Goal: Transaction & Acquisition: Subscribe to service/newsletter

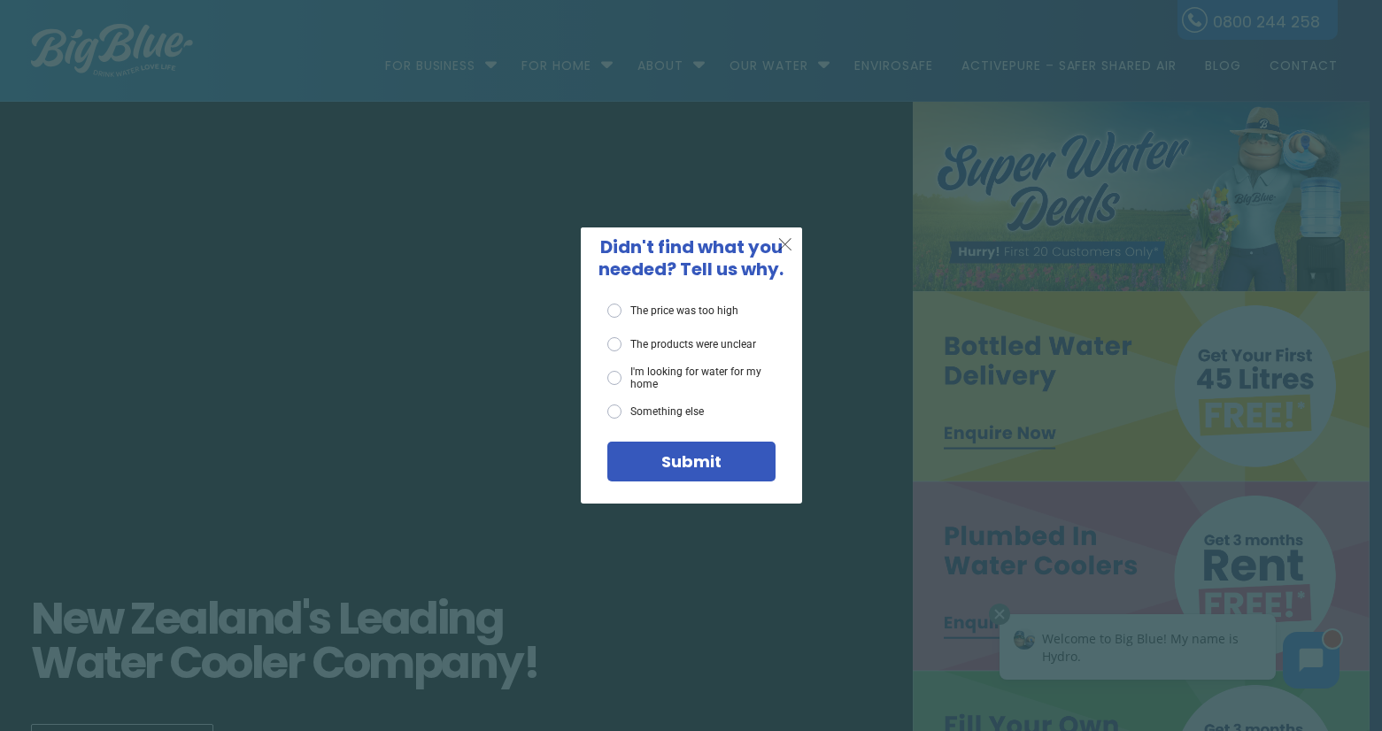
click at [785, 239] on span "X" at bounding box center [785, 244] width 16 height 22
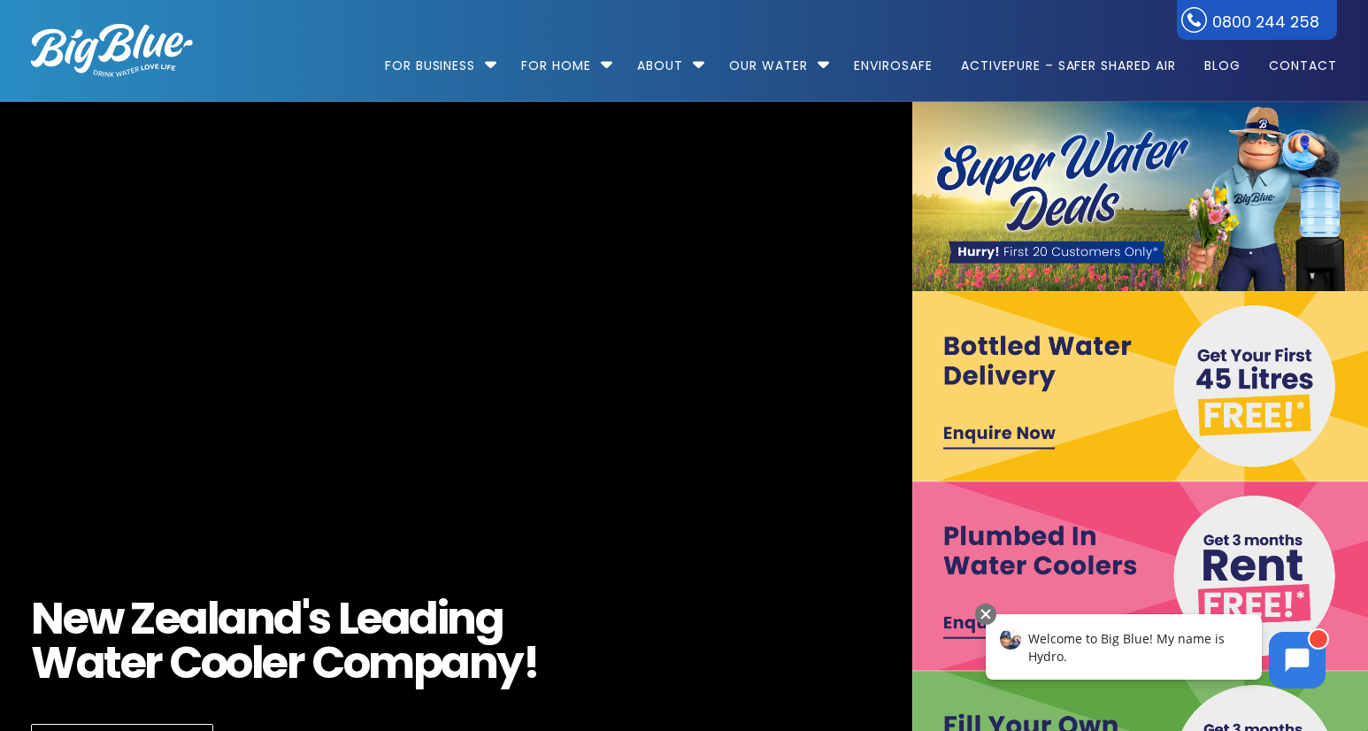
click at [1222, 181] on img at bounding box center [1141, 196] width 457 height 189
click at [1229, 197] on img at bounding box center [1141, 196] width 457 height 189
click at [1237, 233] on img at bounding box center [1141, 196] width 457 height 189
click at [331, 288] on video "[URL][DOMAIN_NAME]" at bounding box center [456, 480] width 2010 height 829
click at [170, 335] on video "[URL][DOMAIN_NAME]" at bounding box center [456, 480] width 2010 height 829
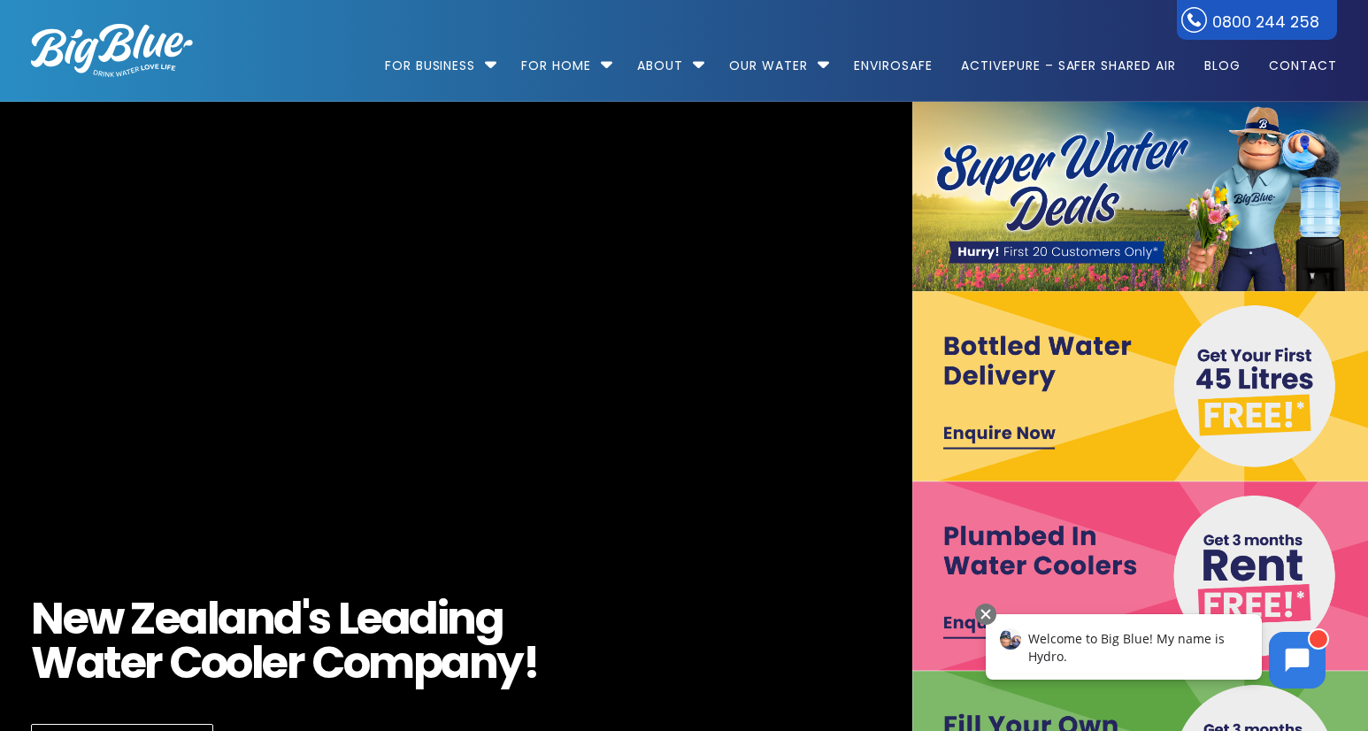
click at [1269, 176] on img at bounding box center [1141, 196] width 457 height 189
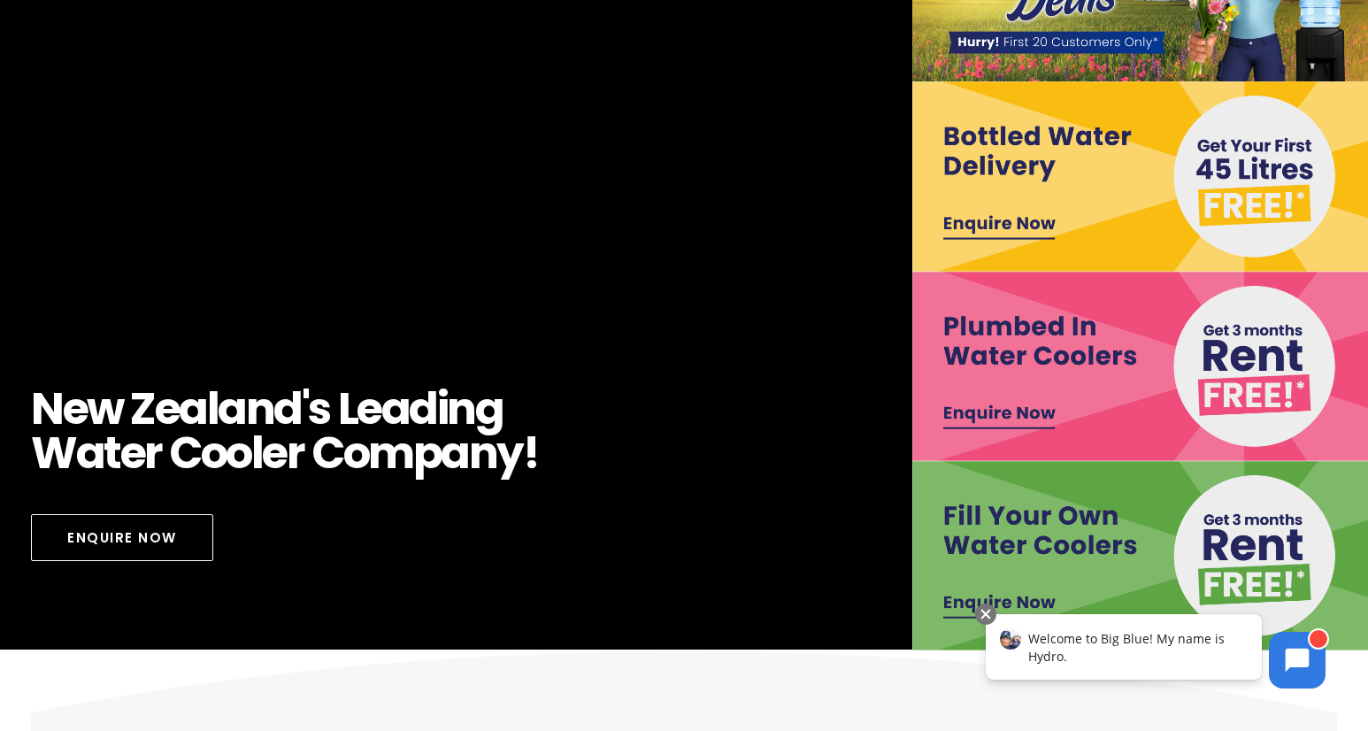
scroll to position [181, 0]
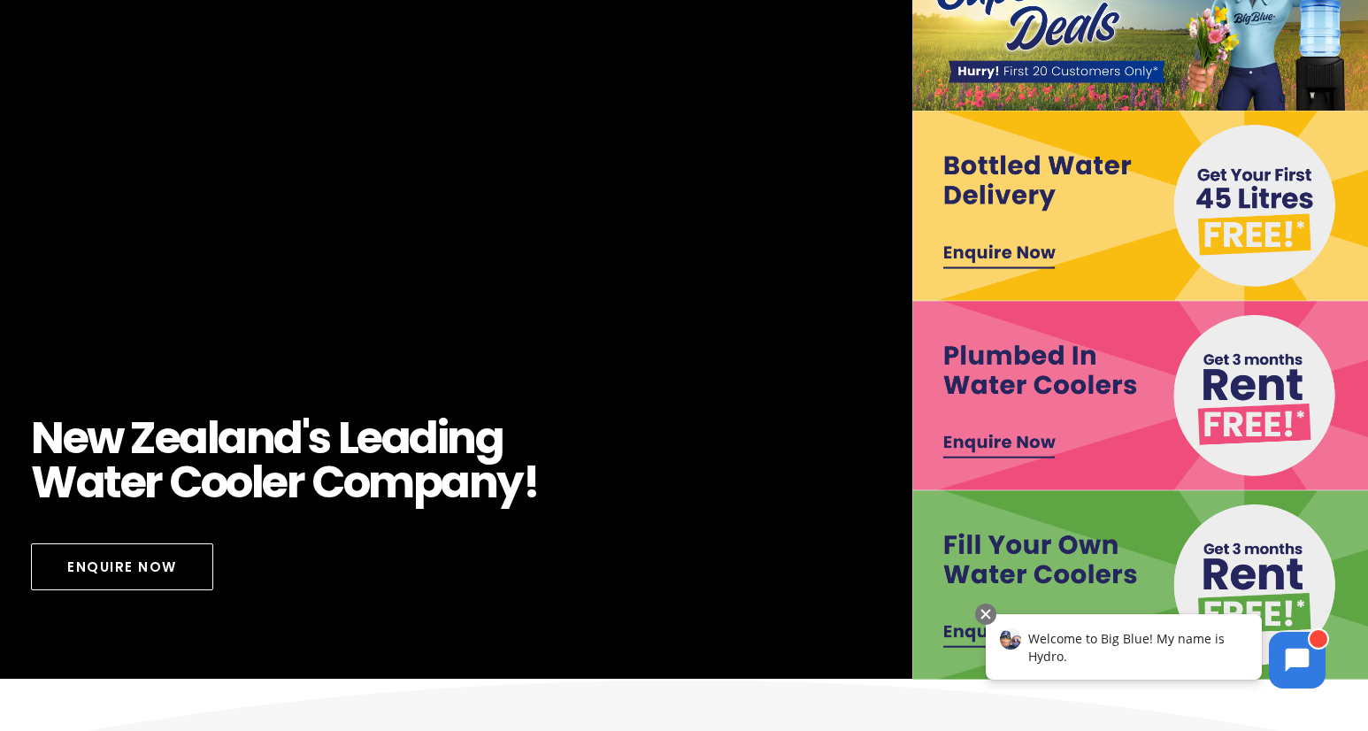
click at [1067, 203] on img at bounding box center [1141, 205] width 457 height 189
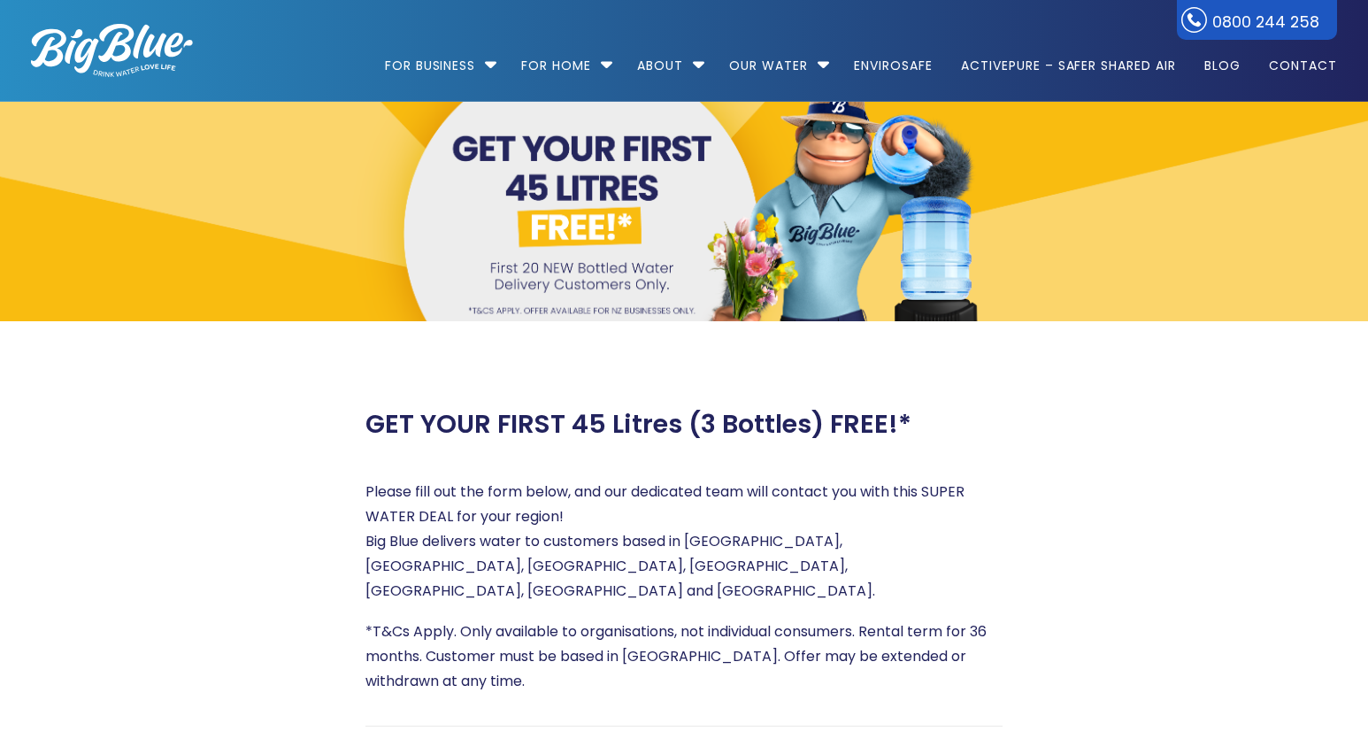
click at [856, 230] on div at bounding box center [684, 212] width 1370 height 220
click at [850, 227] on div at bounding box center [684, 212] width 1370 height 220
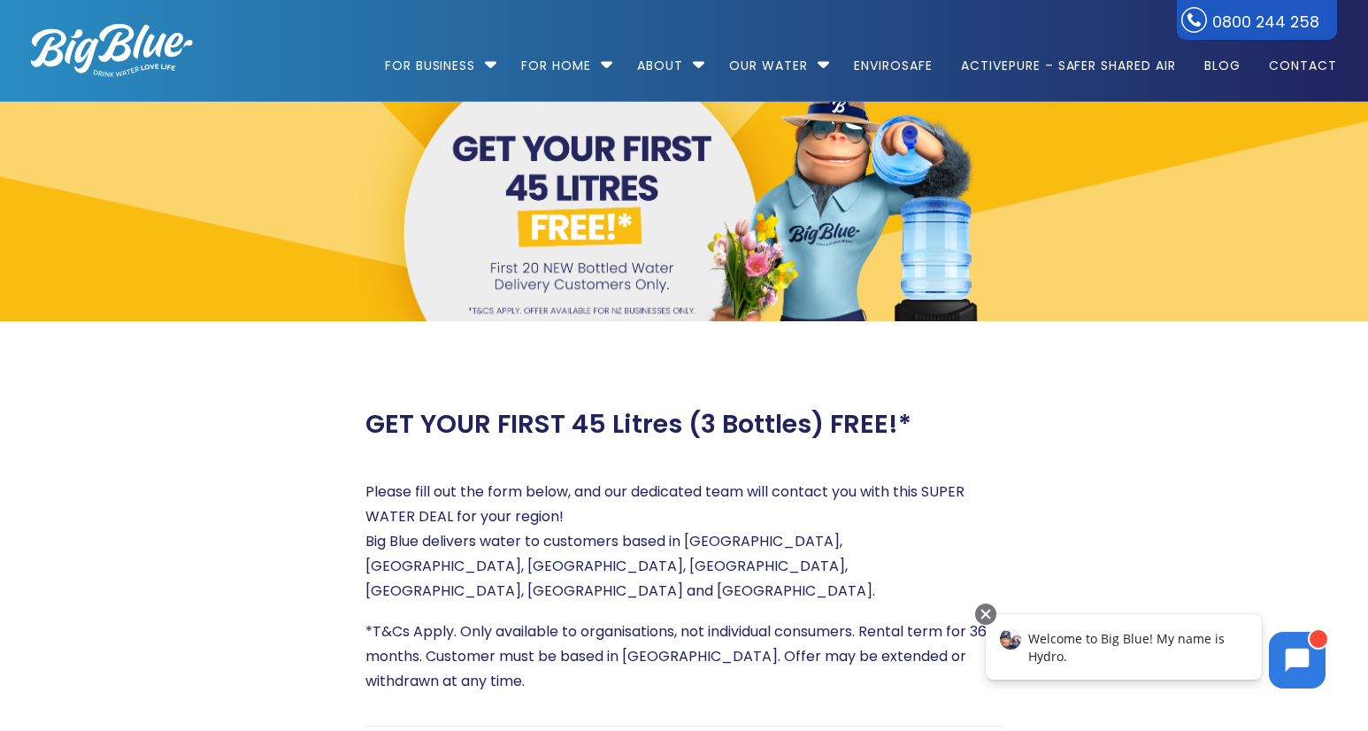
click at [1070, 646] on span "Welcome to Big Blue! My name is Hydro." at bounding box center [1127, 647] width 196 height 35
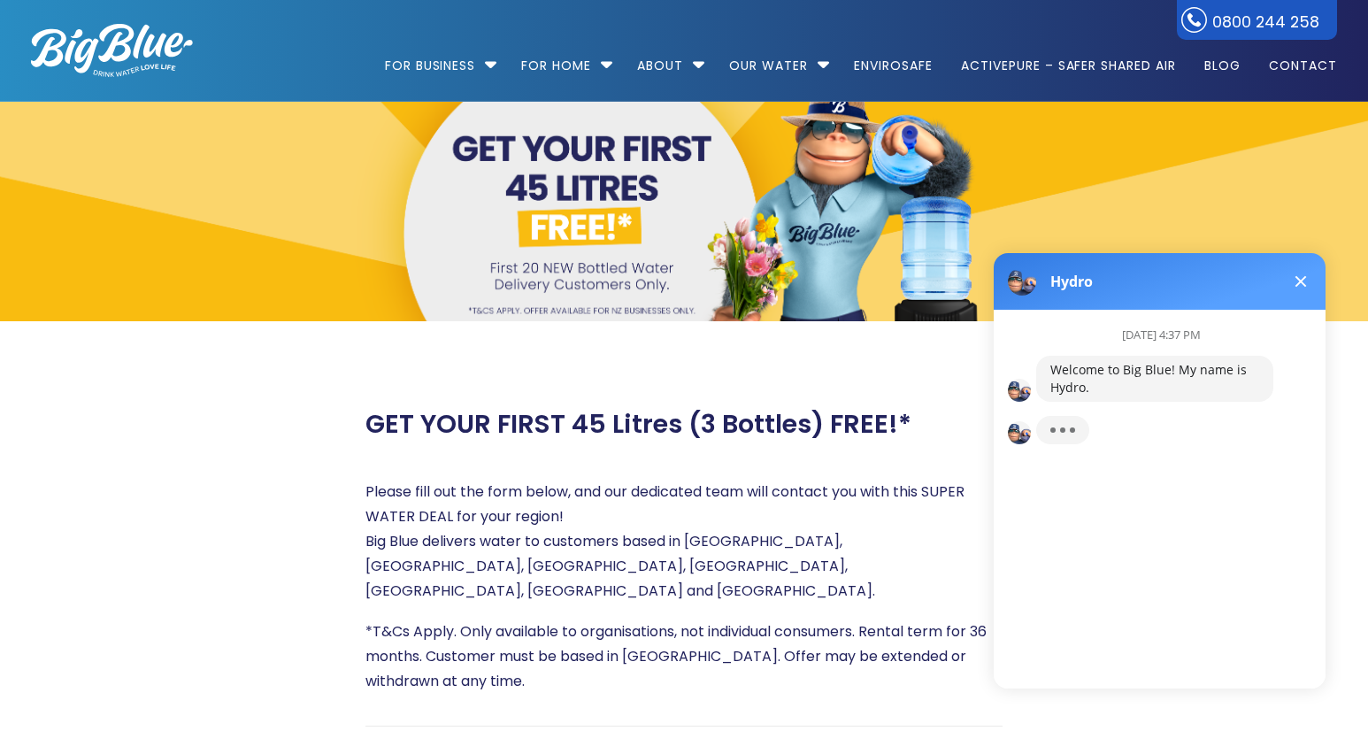
click at [1300, 278] on button at bounding box center [1301, 281] width 21 height 21
